Goal: Communication & Community: Connect with others

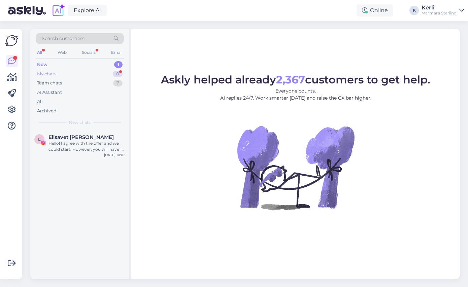
click at [74, 77] on div "My chats 0" at bounding box center [80, 73] width 88 height 9
click at [62, 83] on div "Team chats" at bounding box center [49, 83] width 25 height 7
click at [57, 83] on div "Team chats" at bounding box center [49, 83] width 25 height 7
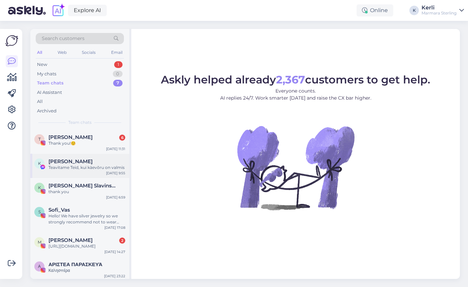
click at [96, 163] on div "Karen Frohberg" at bounding box center [86, 161] width 77 height 6
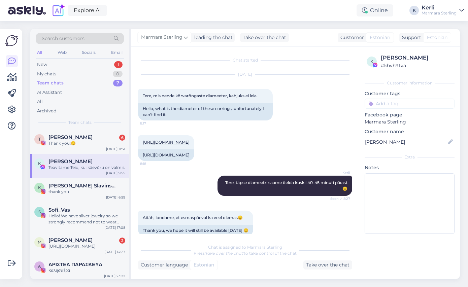
scroll to position [938, 0]
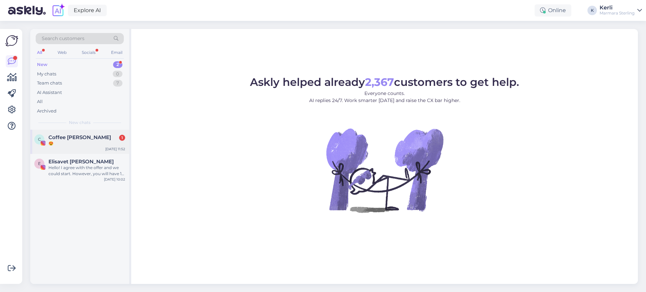
click at [74, 147] on div "C Coffee Lee Dejavujewelry 1 😍 Oct 15 11:52" at bounding box center [79, 141] width 99 height 24
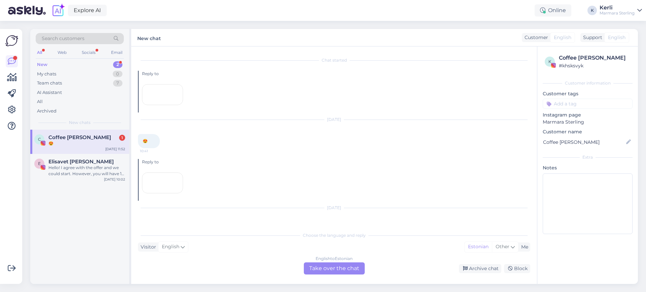
scroll to position [82, 0]
click at [467, 270] on div "Archive chat" at bounding box center [480, 268] width 42 height 9
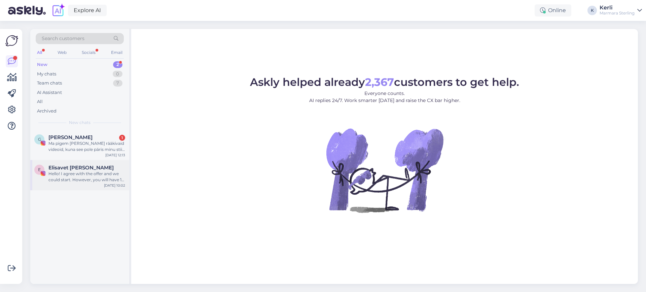
click at [76, 170] on span "Elisavet [PERSON_NAME]" at bounding box center [80, 167] width 65 height 6
